Goal: Task Accomplishment & Management: Manage account settings

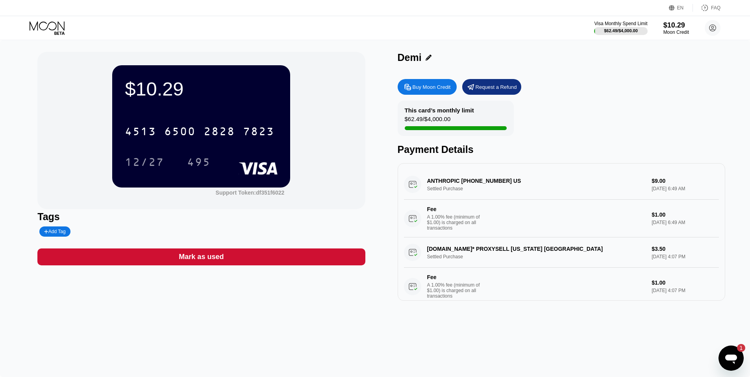
click at [591, 94] on div "Buy Moon Credit Request a Refund" at bounding box center [561, 87] width 327 height 16
click at [730, 357] on icon "Open messaging window, 1 unread message" at bounding box center [731, 359] width 12 height 9
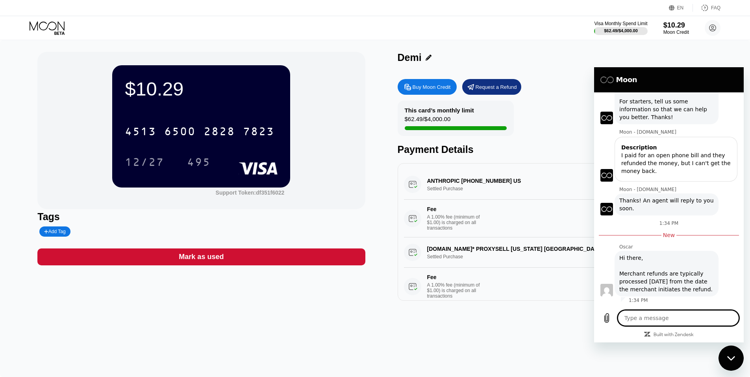
scroll to position [303, 0]
drag, startPoint x: 708, startPoint y: 269, endPoint x: 694, endPoint y: 296, distance: 30.7
click at [694, 296] on div "[PERSON_NAME] says: Hi there, Merchant refunds are typically processed [DATE] f…" at bounding box center [666, 274] width 104 height 46
click at [693, 296] on div "[PERSON_NAME] says: Hi there, Merchant refunds are typically processed [DATE] f…" at bounding box center [666, 274] width 104 height 46
click at [655, 324] on textarea at bounding box center [678, 319] width 121 height 16
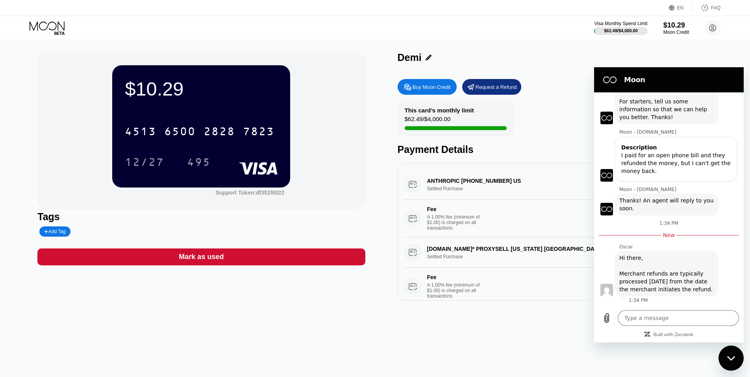
click at [599, 289] on div "[DATE] 9:54 PM Moon - [DOMAIN_NAME] Moon - [DOMAIN_NAME] says: Hey there! Welco…" at bounding box center [669, 198] width 150 height 213
click at [601, 288] on figure at bounding box center [606, 290] width 13 height 13
drag, startPoint x: 601, startPoint y: 288, endPoint x: 662, endPoint y: 251, distance: 70.9
click at [662, 251] on div "[PERSON_NAME] says: Hi there, Merchant refunds are typically processed [DATE] f…" at bounding box center [671, 273] width 143 height 46
click at [658, 255] on div "Hi there, Merchant refunds are typically processed [DATE] from the date the mer…" at bounding box center [666, 273] width 94 height 39
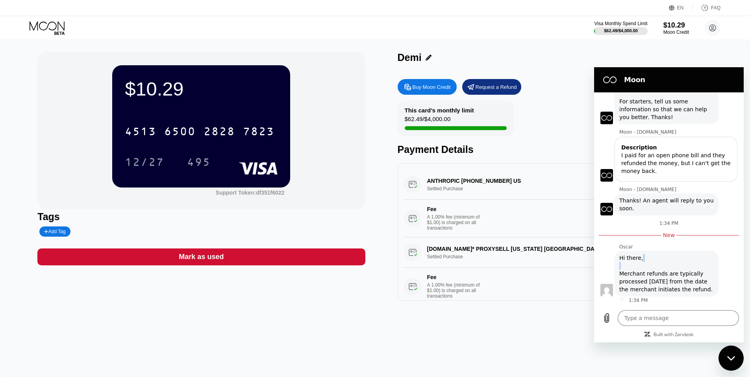
click at [658, 255] on div "Hi there, Merchant refunds are typically processed [DATE] from the date the mer…" at bounding box center [666, 273] width 94 height 39
click at [519, 180] on div "ANTHROPIC [PHONE_NUMBER] US Settled Purchase $9.00 [DATE] 6:49 AM Fee A 1.00% f…" at bounding box center [561, 204] width 315 height 68
drag, startPoint x: 734, startPoint y: 361, endPoint x: 1443, endPoint y: 677, distance: 776.0
click at [734, 361] on icon "Close messaging window" at bounding box center [731, 358] width 8 height 5
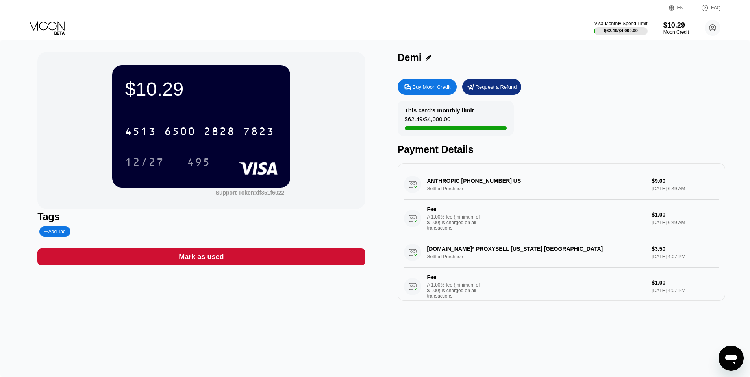
click at [606, 76] on div "Buy Moon Credit Request a Refund This card’s monthly limit $62.49 / $4,000.00 P…" at bounding box center [561, 188] width 327 height 226
click at [675, 31] on div "Moon Credit" at bounding box center [676, 33] width 26 height 6
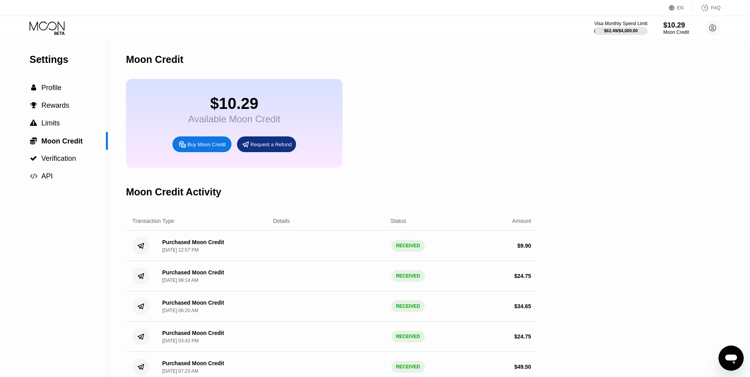
click at [712, 29] on circle at bounding box center [713, 28] width 16 height 16
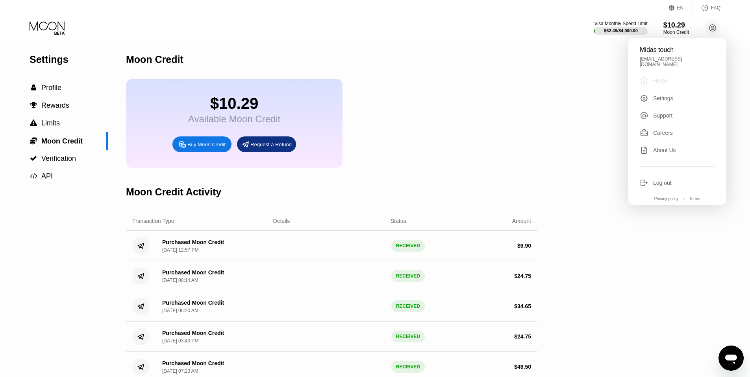
click at [652, 76] on div "" at bounding box center [646, 80] width 13 height 9
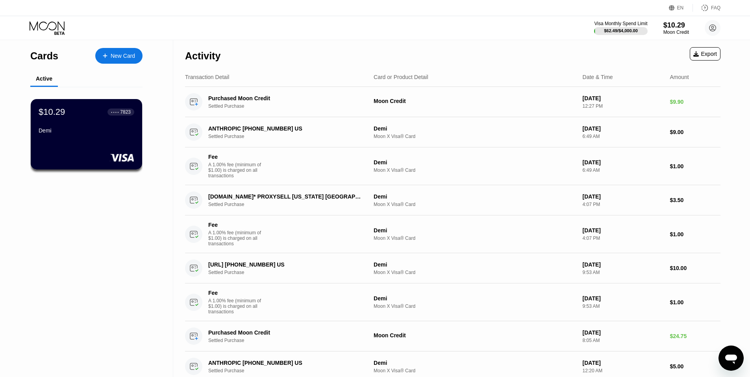
type textarea "x"
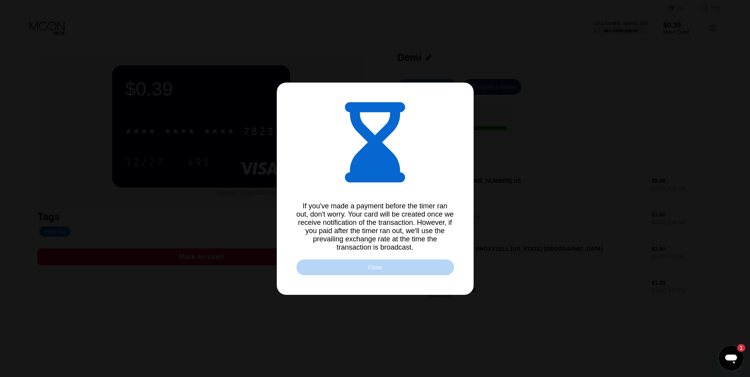
drag, startPoint x: 0, startPoint y: 0, endPoint x: 579, endPoint y: 153, distance: 598.5
click at [516, 178] on div "If you've made a payment before the timer ran out, don't worry. Your card will …" at bounding box center [375, 188] width 750 height 377
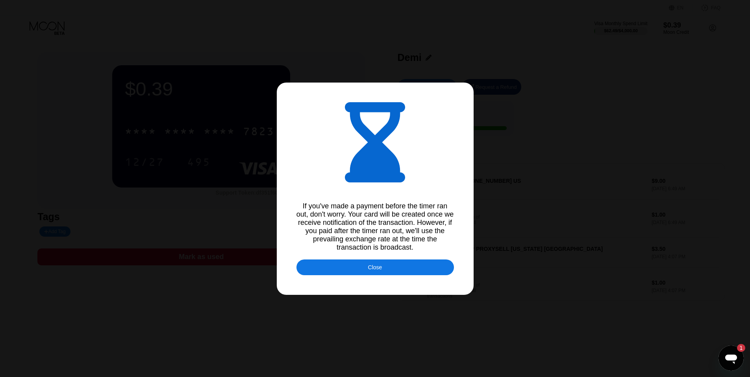
click at [580, 152] on div at bounding box center [378, 188] width 756 height 377
